Goal: Task Accomplishment & Management: Use online tool/utility

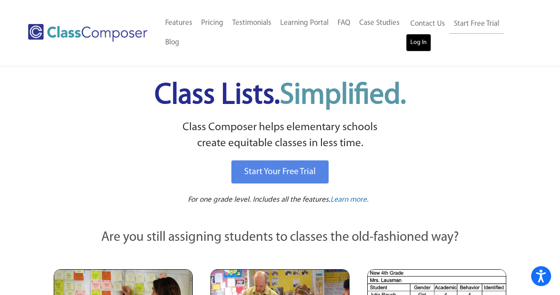
click at [417, 44] on link "Log In" at bounding box center [418, 43] width 25 height 18
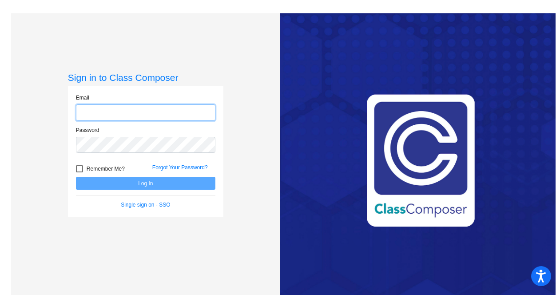
type input "mhesch@isd186.org"
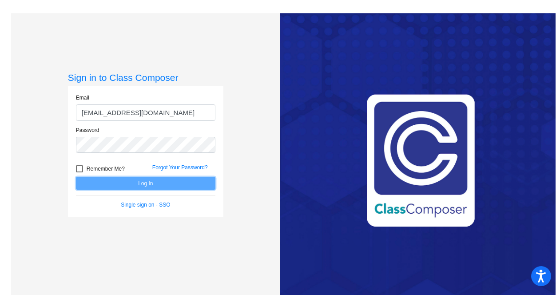
click at [127, 184] on button "Log In" at bounding box center [145, 183] width 139 height 13
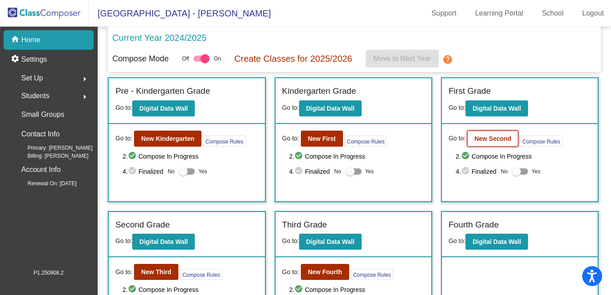
click at [492, 142] on b "New Second" at bounding box center [492, 138] width 37 height 7
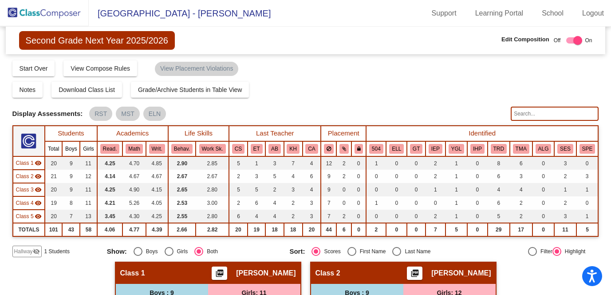
click at [447, 99] on div "Display Scores for Years: 2023 - 2024 2024 - 2025 Grade/Archive Students in Tab…" at bounding box center [305, 157] width 587 height 197
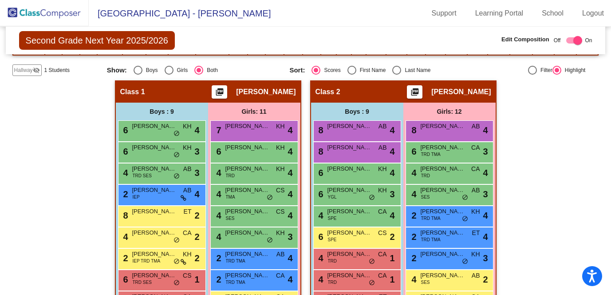
scroll to position [163, 0]
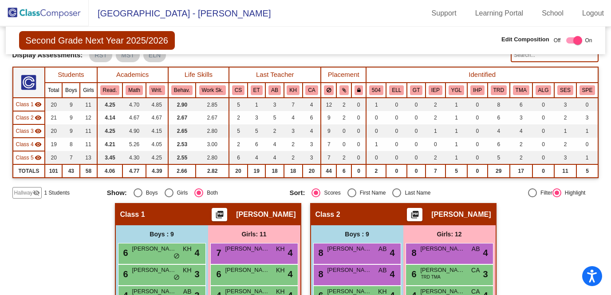
scroll to position [57, 0]
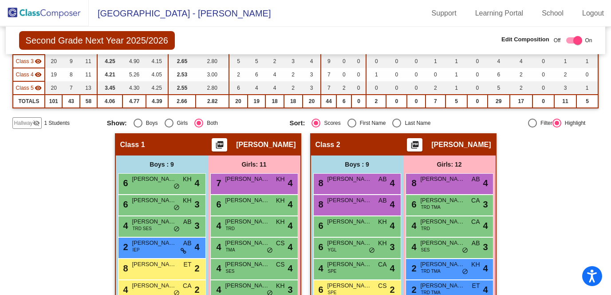
scroll to position [128, 0]
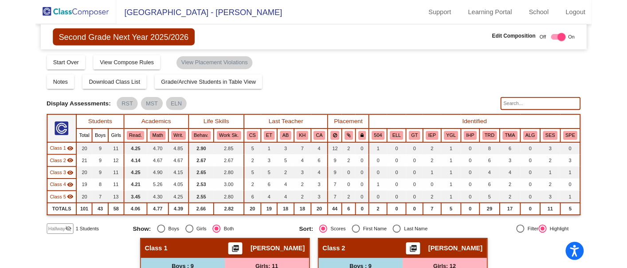
scroll to position [0, 0]
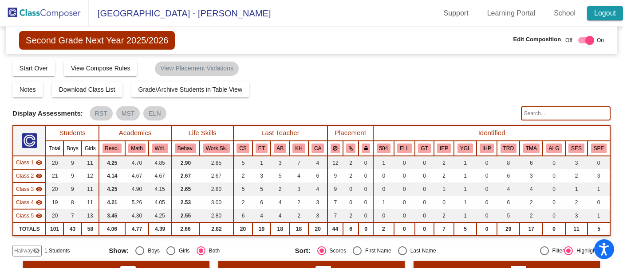
click at [559, 15] on link "Logout" at bounding box center [605, 13] width 36 height 14
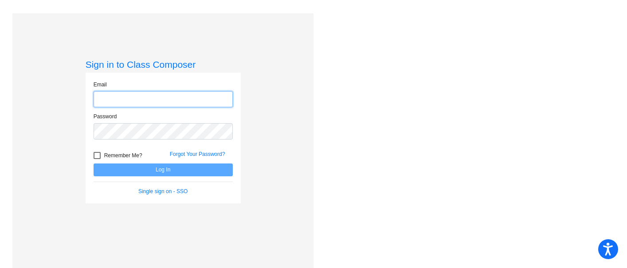
type input "mhesch@isd186.org"
